Goal: Transaction & Acquisition: Purchase product/service

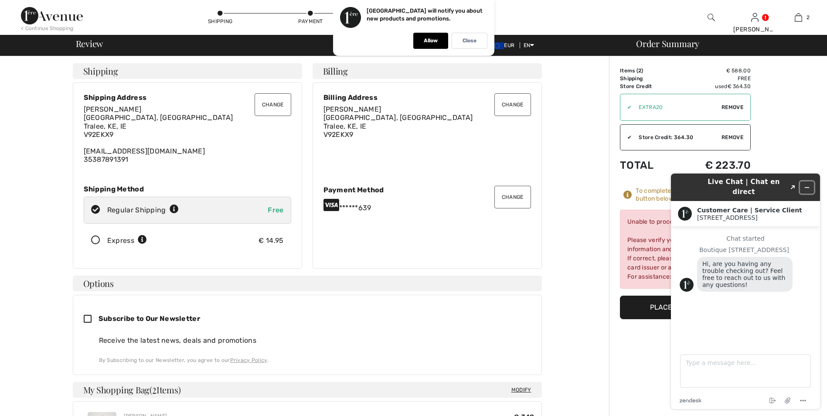
click at [807, 184] on icon "Minimize widget" at bounding box center [807, 187] width 6 height 6
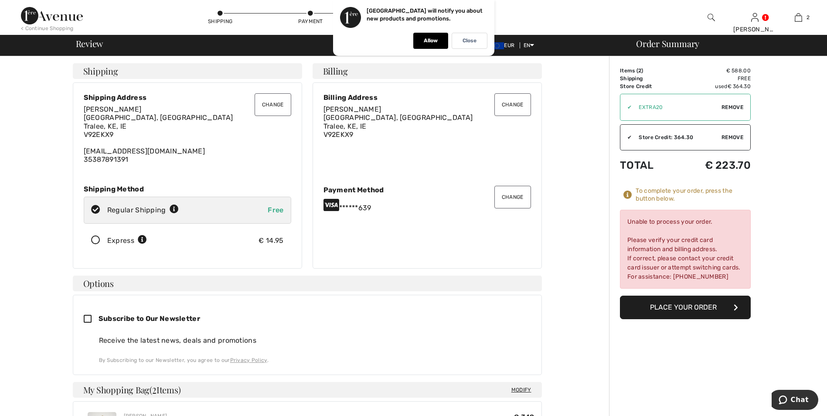
click at [692, 310] on button "Place Your Order" at bounding box center [685, 308] width 131 height 24
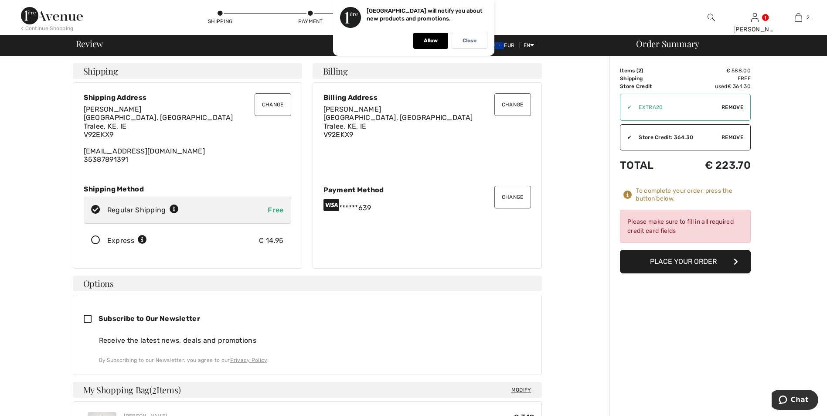
click at [663, 259] on button "Place Your Order" at bounding box center [685, 262] width 131 height 24
click at [479, 40] on div "Close" at bounding box center [470, 41] width 36 height 16
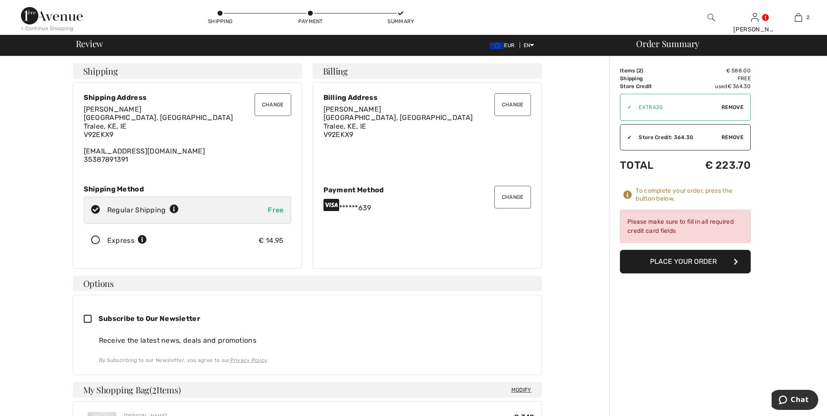
click at [208, 214] on div "Regular Shipping Free" at bounding box center [187, 210] width 207 height 27
radio input "true"
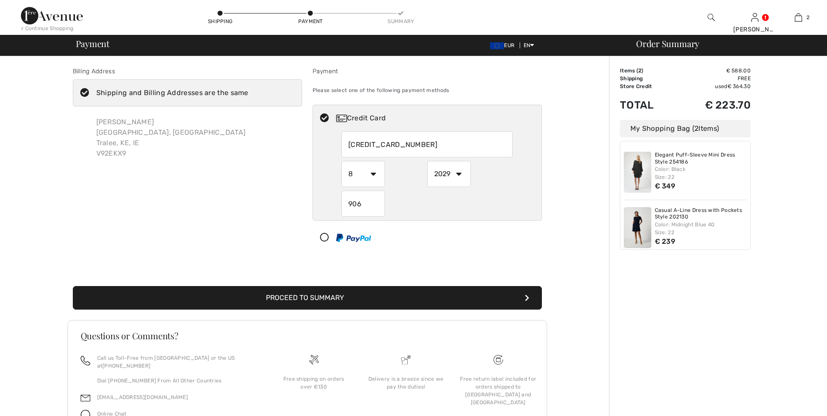
select select "8"
select select "2029"
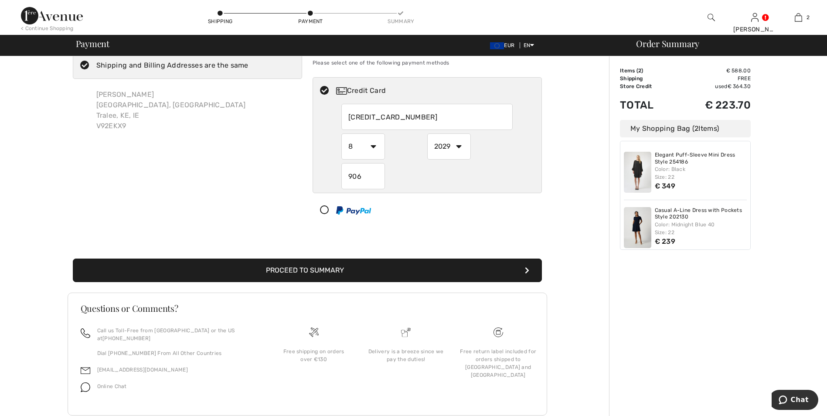
scroll to position [41, 0]
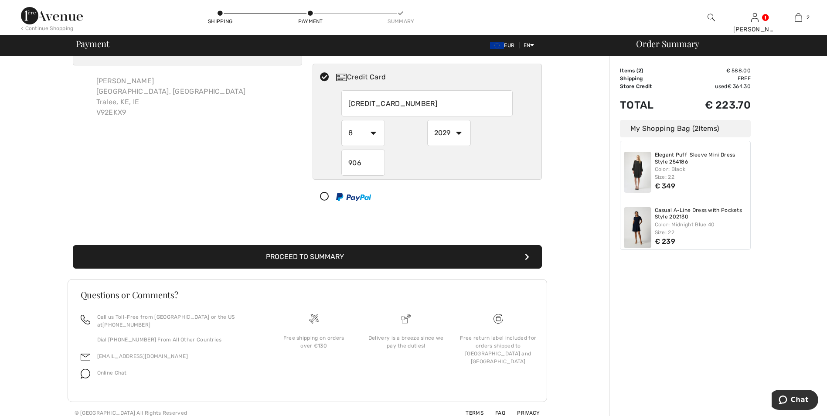
click at [401, 261] on button "Proceed to Summary" at bounding box center [307, 257] width 469 height 24
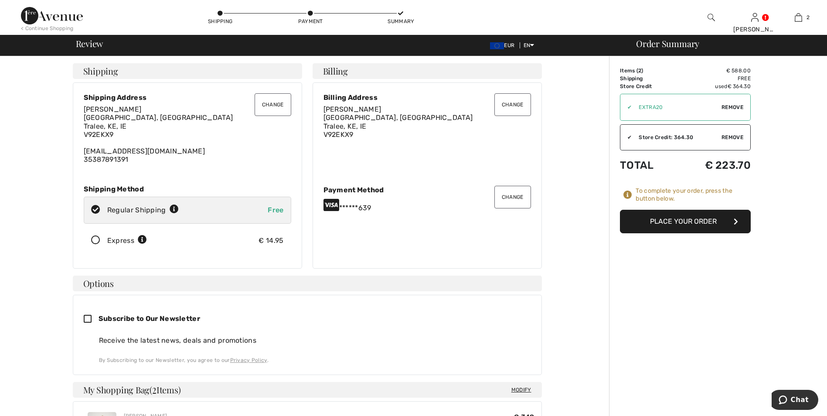
click at [705, 220] on button "Place Your Order" at bounding box center [685, 222] width 131 height 24
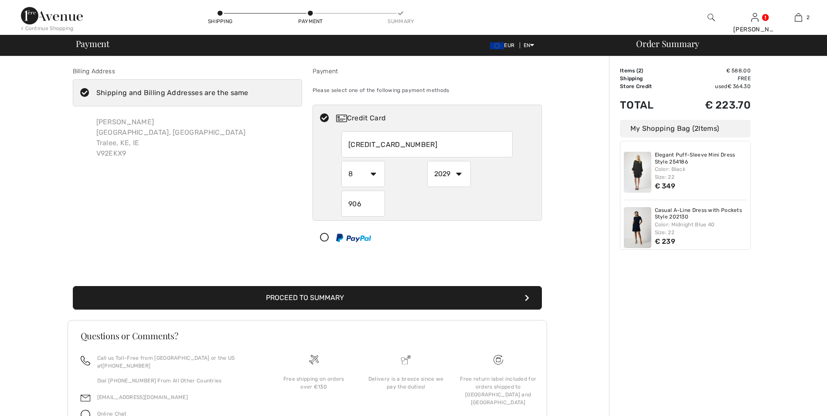
select select "8"
select select "2029"
select select "8"
select select "2029"
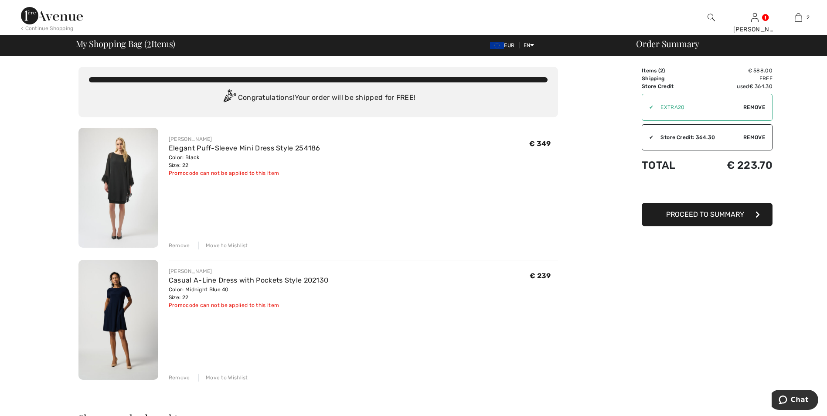
click at [702, 219] on button "Proceed to Summary" at bounding box center [707, 215] width 131 height 24
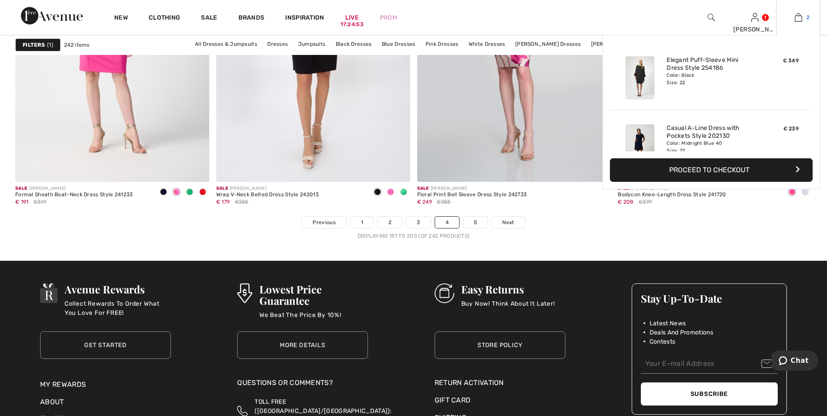
click at [797, 17] on img at bounding box center [798, 17] width 7 height 10
click at [696, 172] on button "Proceed to Checkout" at bounding box center [711, 170] width 203 height 24
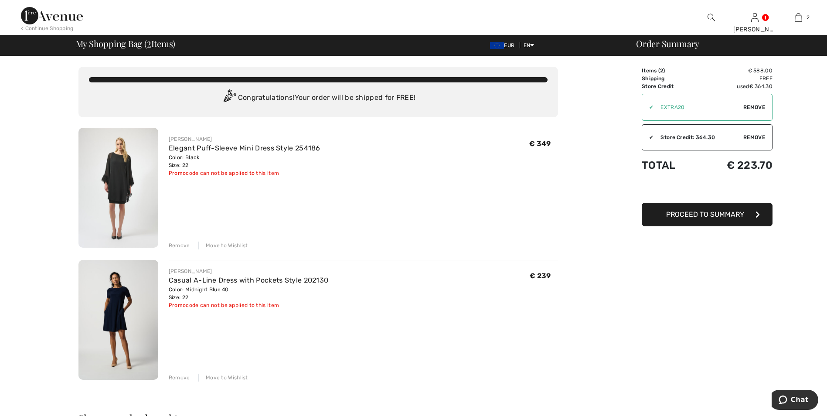
click at [680, 217] on span "Proceed to Summary" at bounding box center [705, 214] width 78 height 8
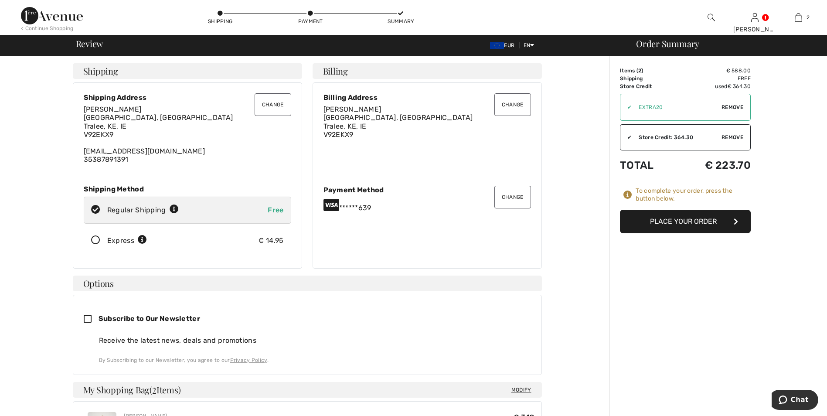
click at [663, 220] on button "Place Your Order" at bounding box center [685, 222] width 131 height 24
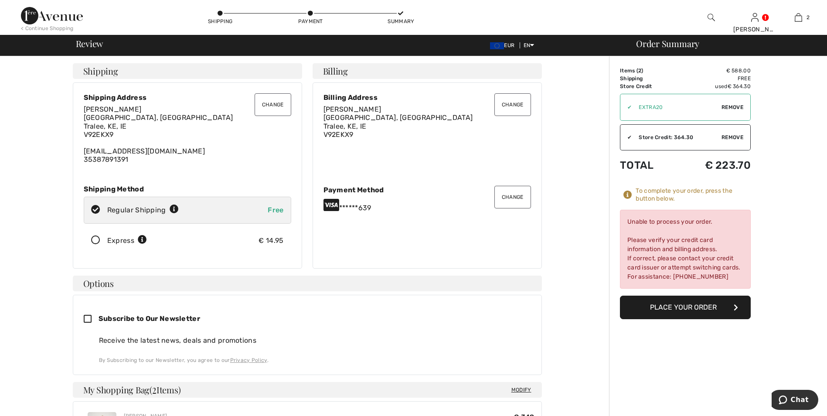
click at [713, 316] on button "Place Your Order" at bounding box center [685, 308] width 131 height 24
click at [673, 300] on button "Place Your Order" at bounding box center [685, 308] width 131 height 24
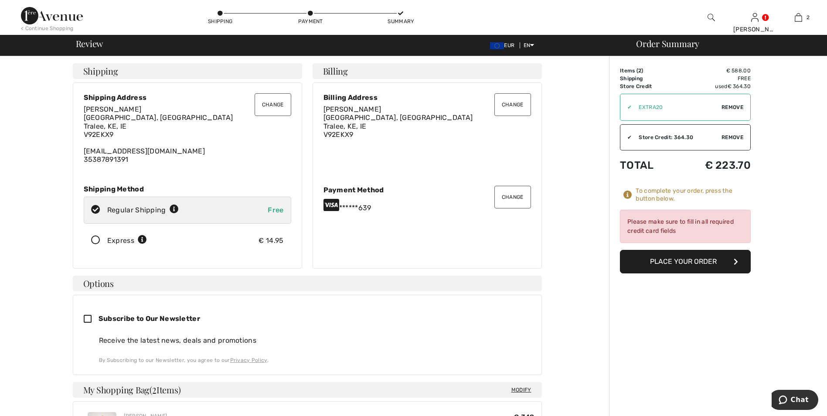
click at [671, 258] on button "Place Your Order" at bounding box center [685, 262] width 131 height 24
click at [134, 123] on div "[PERSON_NAME] [GEOGRAPHIC_DATA], Ardfert Tralee, KE, IE V92EKX9 [EMAIL_ADDRESS]…" at bounding box center [187, 134] width 207 height 58
click at [272, 105] on button "Change" at bounding box center [273, 104] width 37 height 23
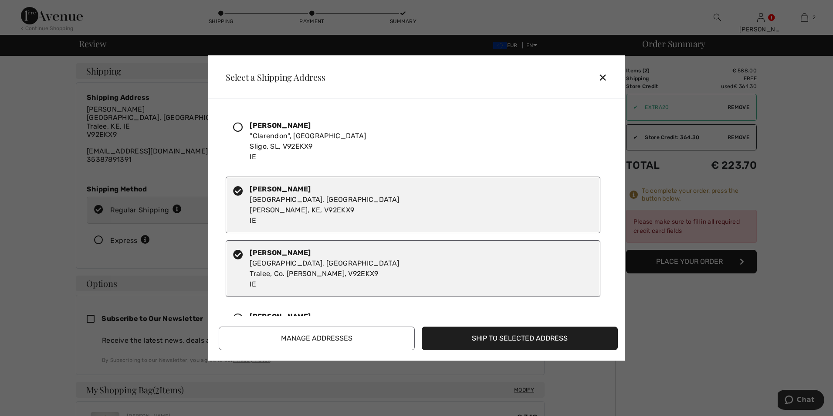
click at [468, 344] on button "Ship to Selected Address" at bounding box center [520, 338] width 196 height 24
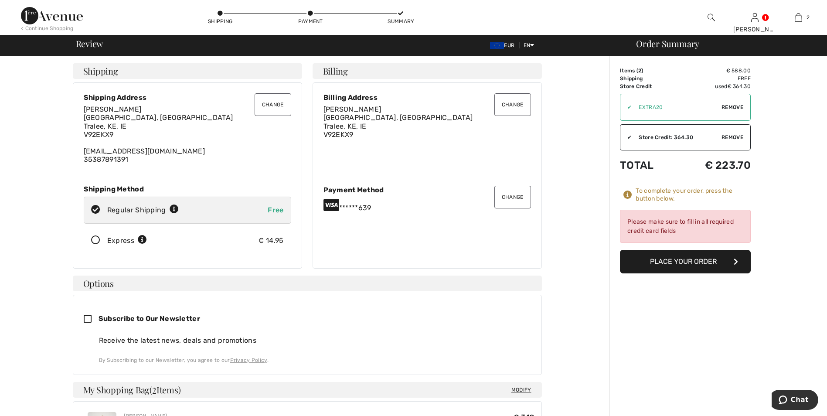
click at [657, 265] on button "Place Your Order" at bounding box center [685, 262] width 131 height 24
